Goal: Find contact information: Find contact information

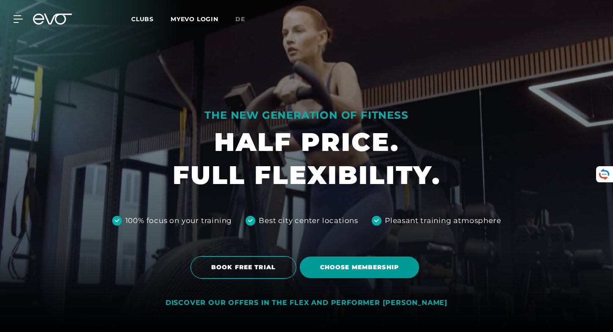
click at [347, 277] on span "Choose membership" at bounding box center [359, 267] width 119 height 22
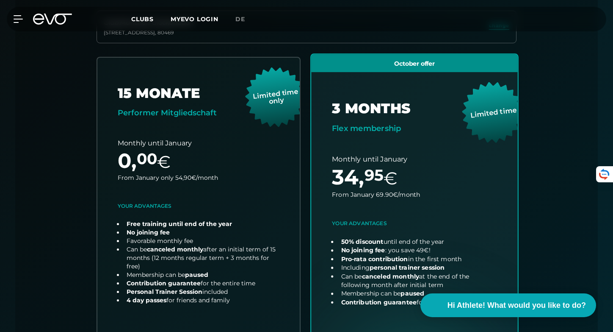
scroll to position [243, 0]
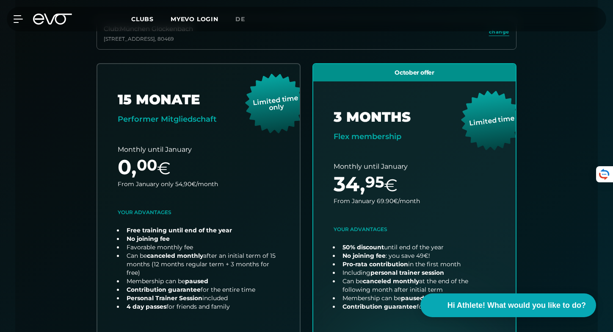
click at [563, 221] on div "Club : [STREET_ADDRESS] change 15 MONATE Performer Mitgliedschaft Limited time …" at bounding box center [307, 214] width 542 height 395
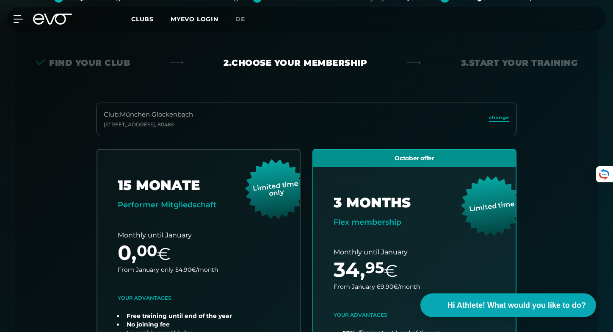
scroll to position [169, 0]
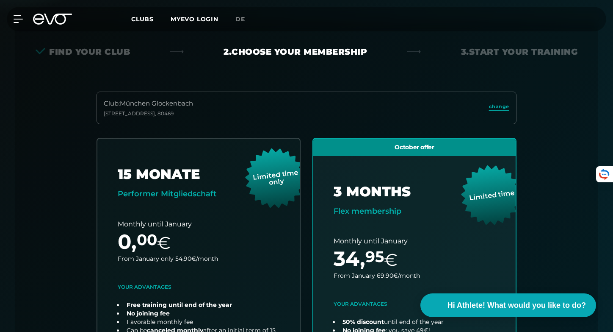
click at [215, 111] on div "Club : München [STREET_ADDRESS]" at bounding box center [307, 107] width 420 height 33
click at [510, 109] on div "Club : München [STREET_ADDRESS]" at bounding box center [307, 107] width 420 height 33
click at [495, 105] on span "change" at bounding box center [499, 106] width 20 height 7
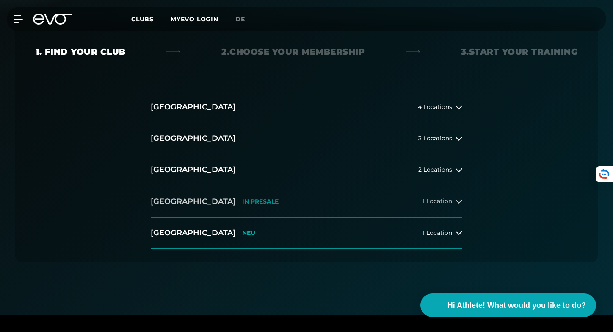
click at [242, 199] on p "IN PRESALE" at bounding box center [260, 201] width 36 height 7
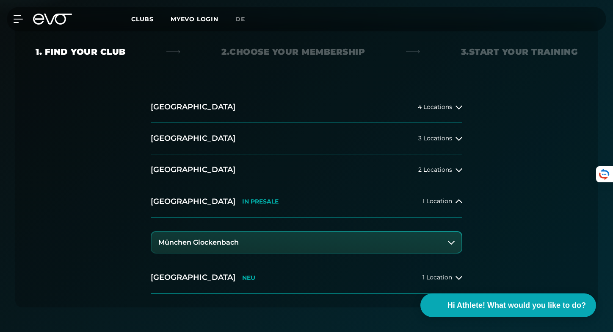
click at [210, 244] on h3 "München Glockenbach" at bounding box center [198, 242] width 80 height 8
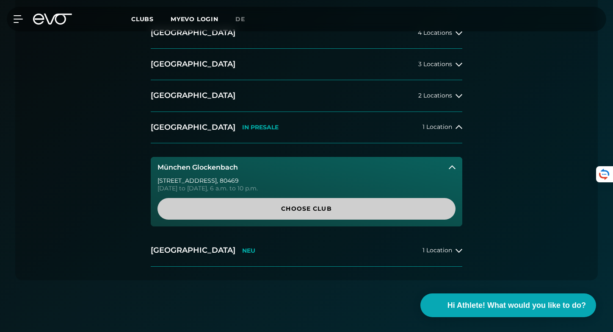
click at [232, 206] on span "Choose Club" at bounding box center [306, 208] width 257 height 9
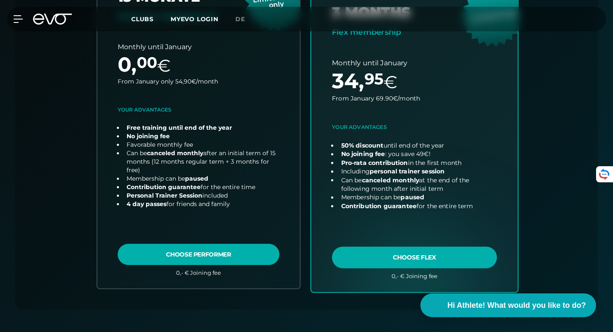
scroll to position [346, 0]
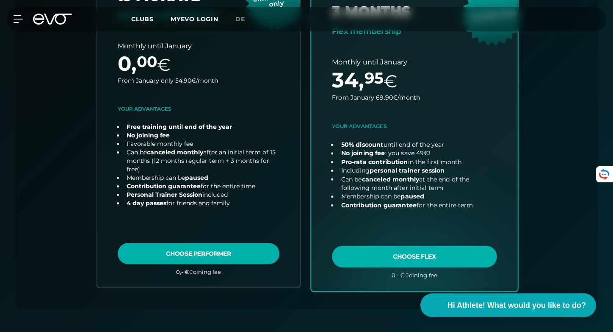
click at [387, 251] on link "choose plan" at bounding box center [414, 123] width 207 height 333
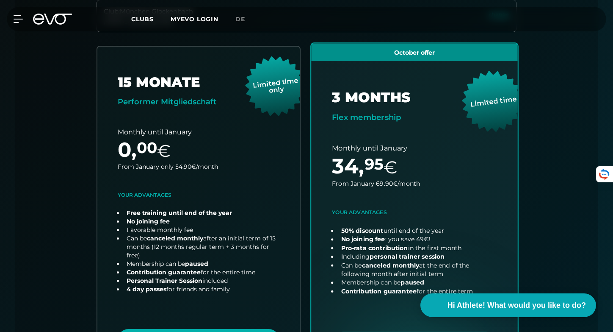
scroll to position [255, 0]
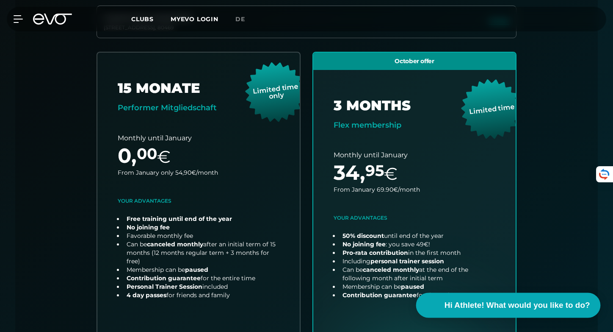
click at [555, 304] on span "Hi Athlete! What would you like to do?" at bounding box center [517, 305] width 146 height 12
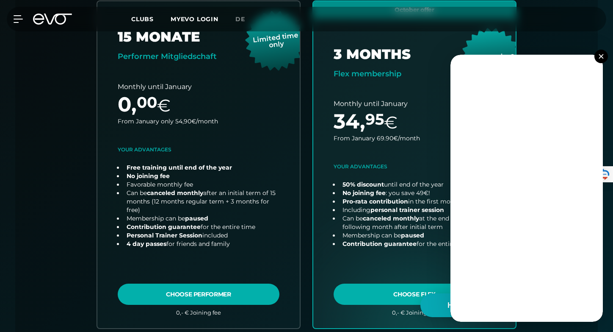
scroll to position [312, 0]
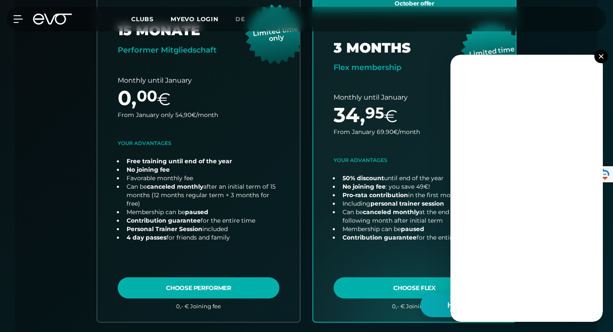
click at [600, 55] on img at bounding box center [601, 56] width 5 height 5
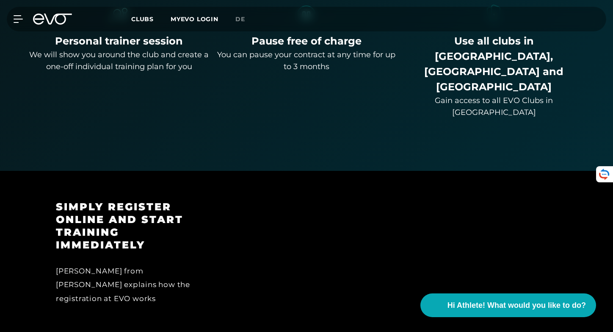
scroll to position [766, 0]
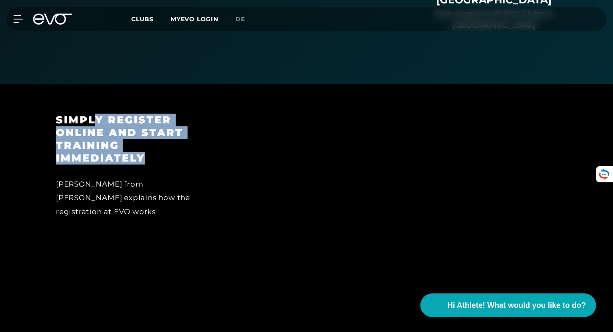
drag, startPoint x: 96, startPoint y: 80, endPoint x: 150, endPoint y: 115, distance: 65.0
click at [150, 115] on h3 "Simply register online and start training immediately" at bounding box center [131, 138] width 151 height 51
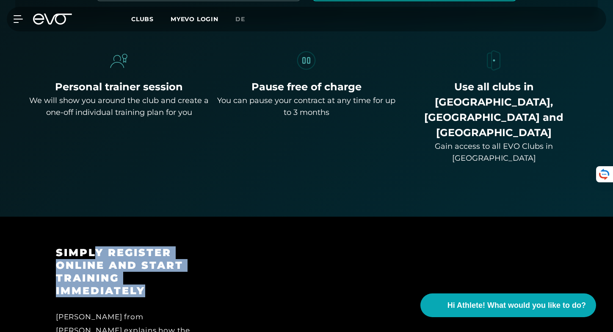
scroll to position [630, 0]
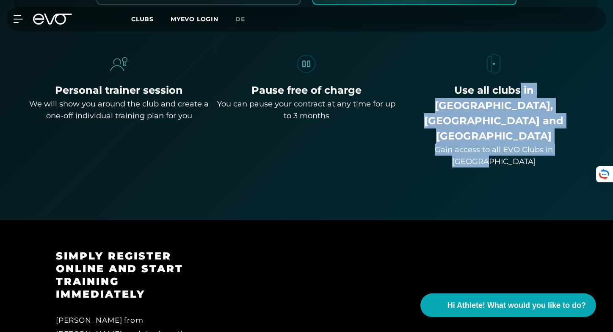
drag, startPoint x: 476, startPoint y: 87, endPoint x: 518, endPoint y: 133, distance: 62.6
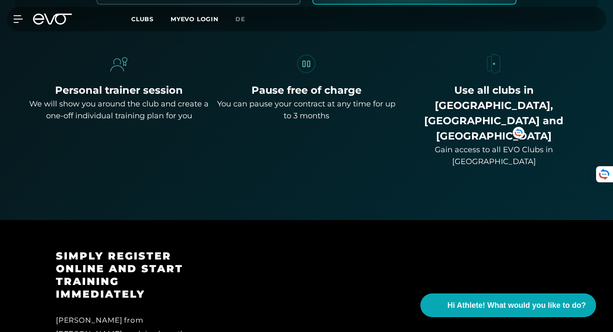
click at [467, 144] on div "Gain access to all EVO Clubs in [GEOGRAPHIC_DATA]" at bounding box center [494, 156] width 181 height 24
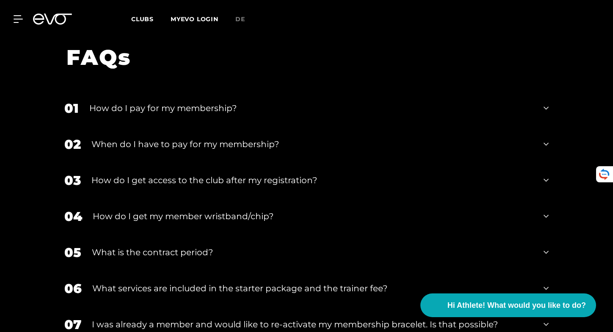
scroll to position [1415, 0]
click at [173, 235] on div "05 What is the contract period?" at bounding box center [306, 253] width 501 height 36
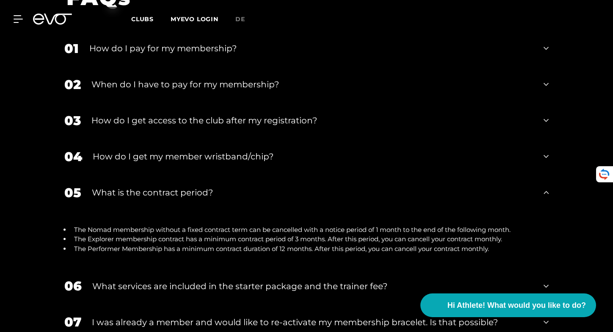
scroll to position [1484, 0]
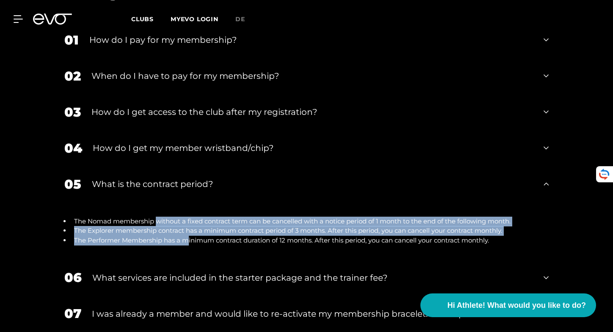
drag, startPoint x: 156, startPoint y: 180, endPoint x: 190, endPoint y: 202, distance: 40.4
click at [190, 216] on ul "The Nomad membership without a fixed contract term can be cancelled with a noti…" at bounding box center [306, 230] width 484 height 29
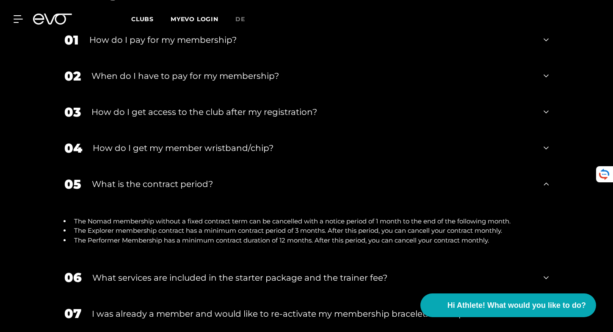
click at [206, 235] on li "The Performer Membership has a minimum contract duration of 12 months. After th…" at bounding box center [310, 240] width 478 height 10
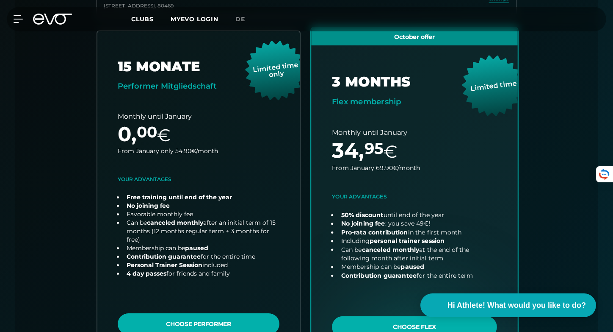
scroll to position [422, 0]
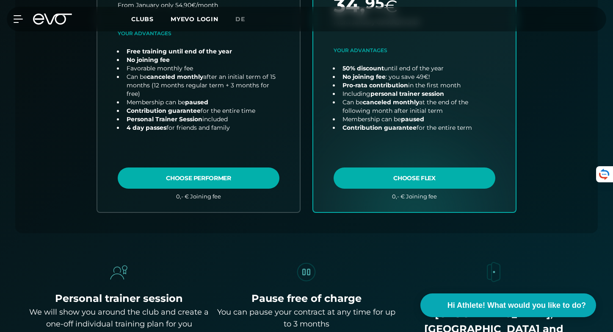
click at [502, 318] on div "Use all clubs in [GEOGRAPHIC_DATA], [GEOGRAPHIC_DATA] and [GEOGRAPHIC_DATA]" at bounding box center [494, 321] width 181 height 61
click at [492, 310] on span "Hi Athlete! What would you like to do?" at bounding box center [517, 305] width 146 height 12
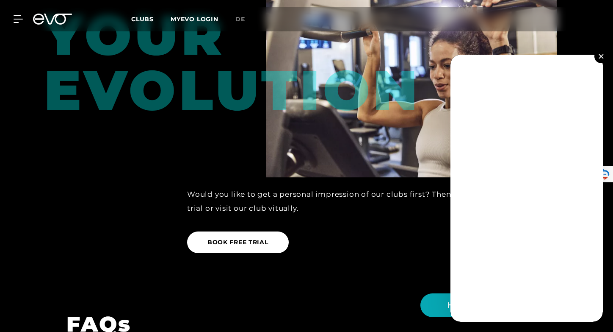
scroll to position [1534, 0]
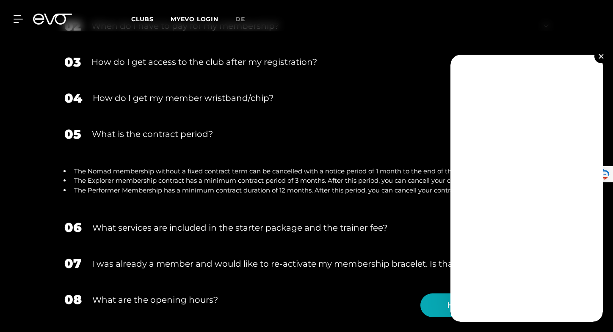
click at [598, 53] on button at bounding box center [602, 57] width 14 height 14
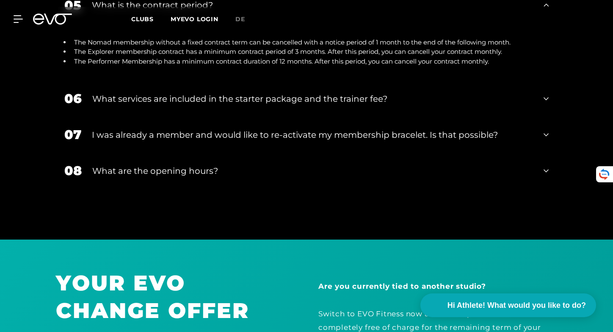
scroll to position [1802, 0]
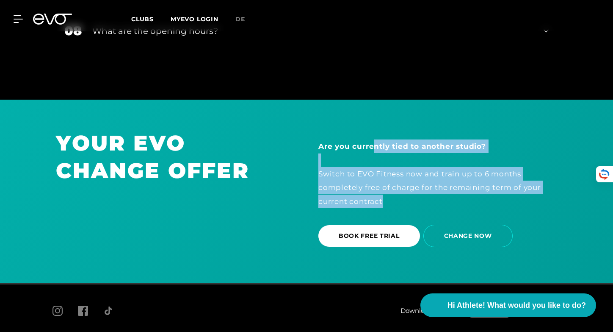
drag, startPoint x: 376, startPoint y: 101, endPoint x: 398, endPoint y: 152, distance: 56.0
click at [395, 163] on div "Are you currently tied to another studio? Switch to EVO Fitness now and train u…" at bounding box center [437, 173] width 239 height 68
click at [389, 144] on div "Are you currently tied to another studio? Switch to EVO Fitness now and train u…" at bounding box center [437, 173] width 239 height 68
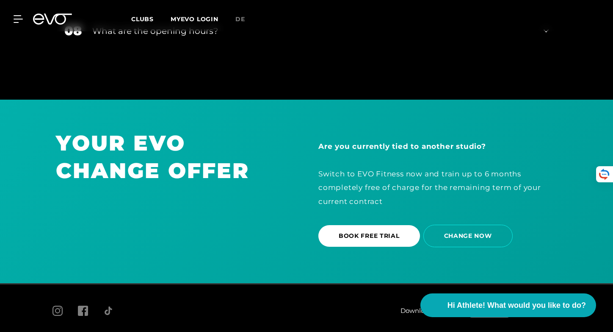
click at [314, 204] on div "Are you currently tied to another studio? Switch to EVO Fitness now and train u…" at bounding box center [438, 191] width 263 height 124
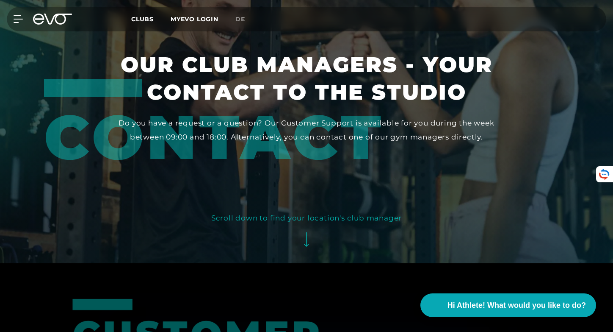
scroll to position [44, 0]
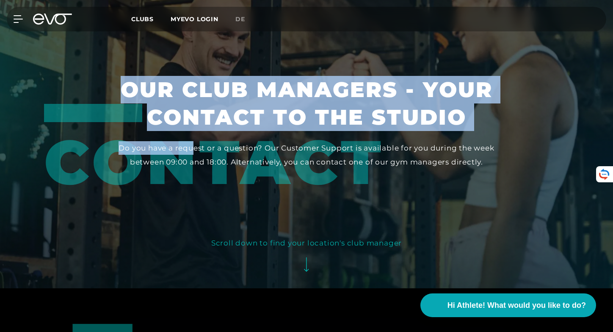
drag, startPoint x: 194, startPoint y: 147, endPoint x: 342, endPoint y: 168, distance: 149.2
click at [342, 169] on div "Contact Our club managers - your contact to the studio Do you have a request or…" at bounding box center [306, 122] width 525 height 93
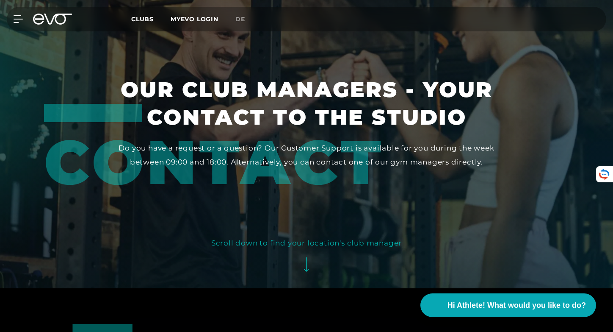
click at [309, 131] on div "Our club managers - your contact to the studio" at bounding box center [306, 108] width 396 height 65
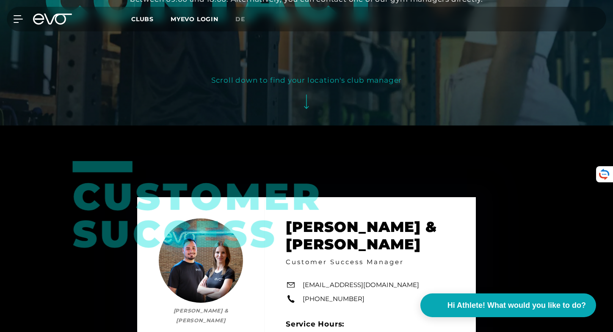
scroll to position [321, 0]
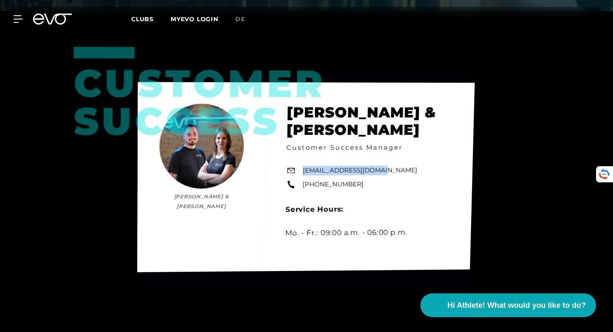
drag, startPoint x: 383, startPoint y: 169, endPoint x: 300, endPoint y: 169, distance: 82.6
click at [300, 169] on div "Customer Success [PERSON_NAME] & [PERSON_NAME] [PERSON_NAME] & [PERSON_NAME] Cu…" at bounding box center [306, 177] width 338 height 190
copy link "[EMAIL_ADDRESS][DOMAIN_NAME]"
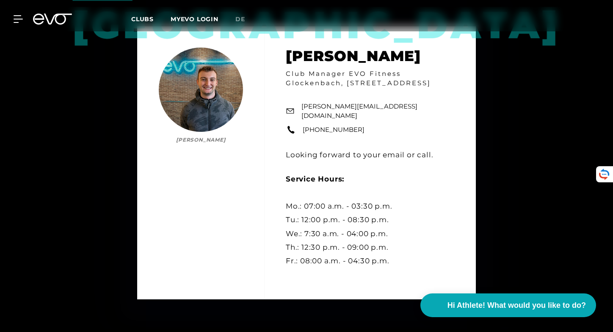
scroll to position [1022, 0]
